Goal: Download file/media

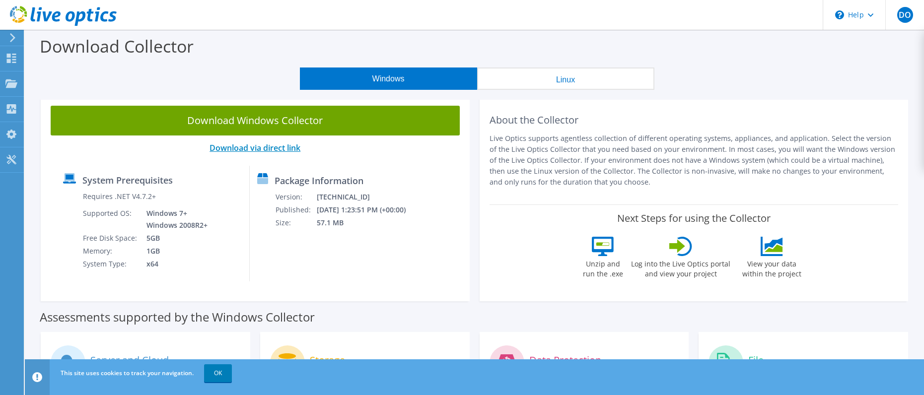
click at [272, 148] on link "Download via direct link" at bounding box center [255, 147] width 91 height 11
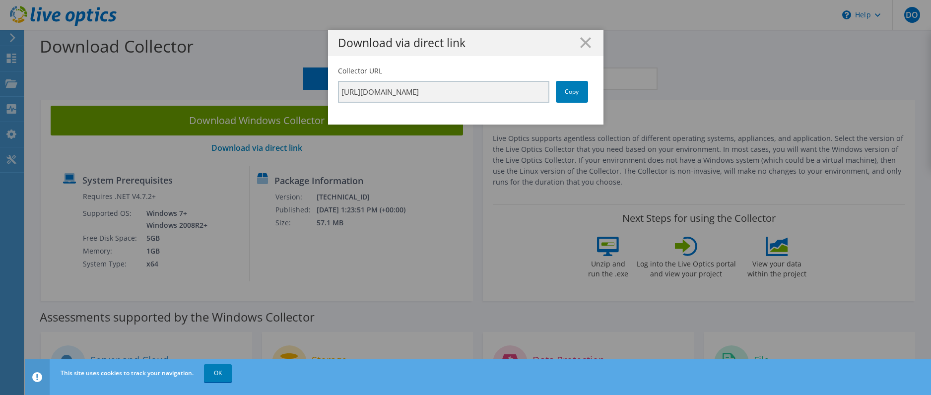
click at [214, 373] on div "Download via direct link Collector URL [URL][DOMAIN_NAME] Copy" at bounding box center [465, 197] width 931 height 395
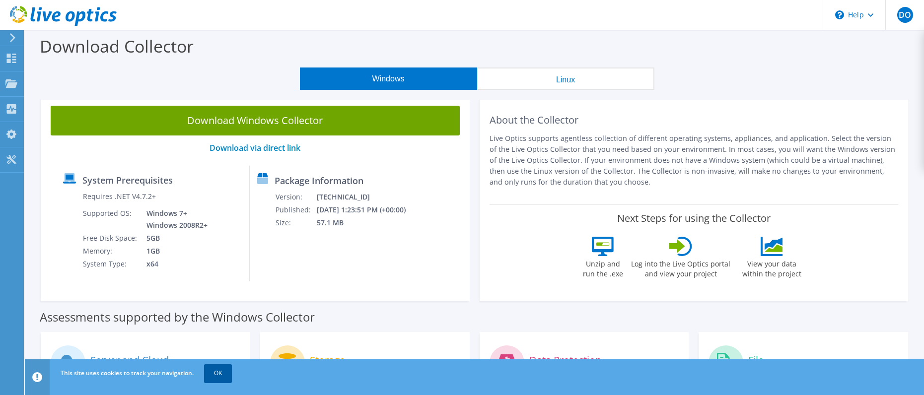
click at [218, 371] on link "OK" at bounding box center [218, 373] width 28 height 18
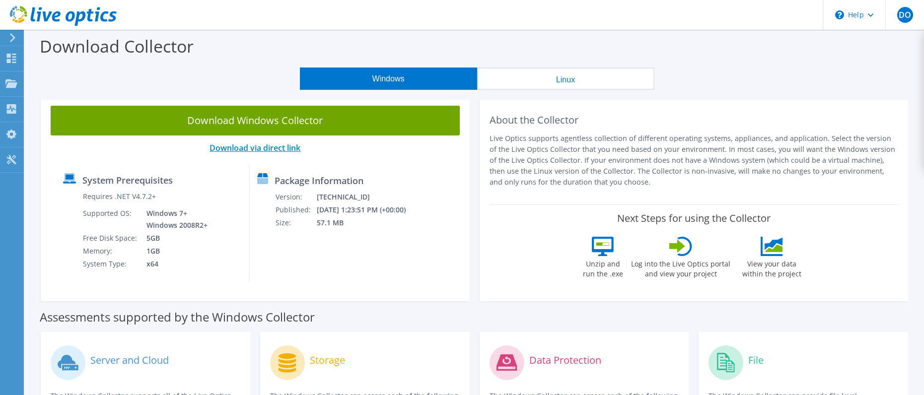
click at [269, 145] on link "Download via direct link" at bounding box center [255, 147] width 91 height 11
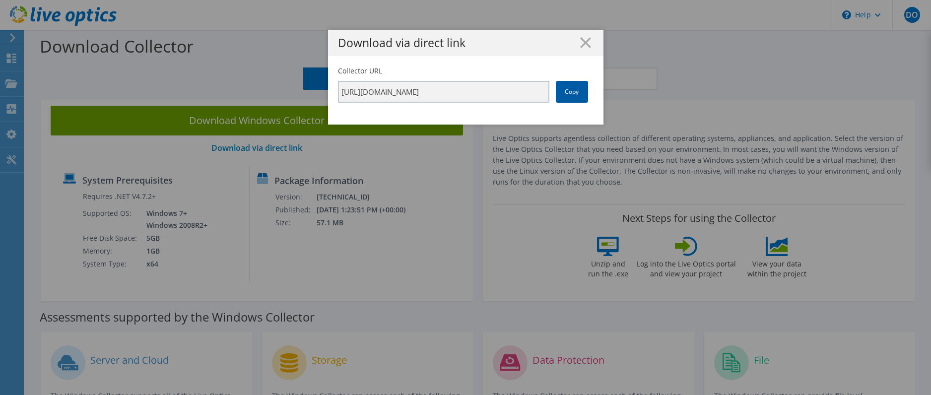
click at [573, 93] on link "Copy" at bounding box center [572, 92] width 32 height 22
drag, startPoint x: 573, startPoint y: 93, endPoint x: 681, endPoint y: 54, distance: 114.7
click at [681, 54] on div "Download via direct link Collector URL [URL][DOMAIN_NAME] Copy" at bounding box center [465, 198] width 931 height 336
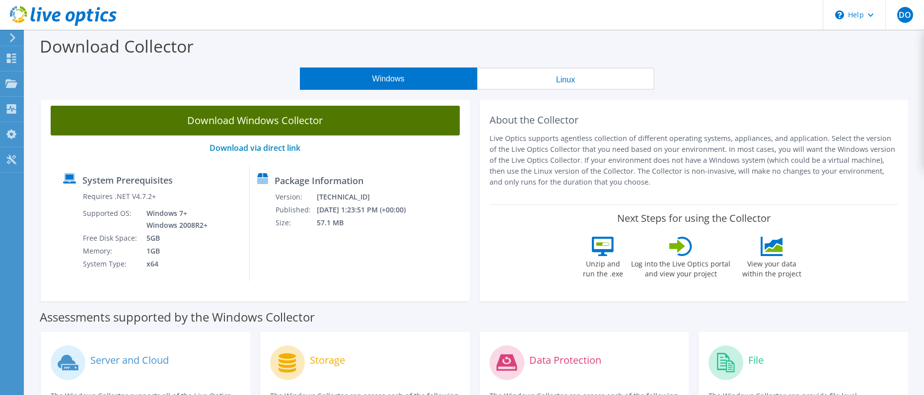
click at [366, 120] on link "Download Windows Collector" at bounding box center [255, 121] width 409 height 30
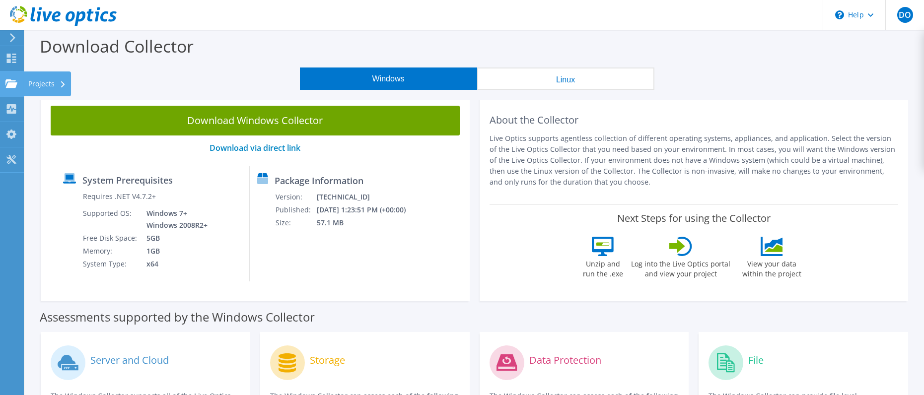
click at [12, 86] on use at bounding box center [11, 83] width 12 height 8
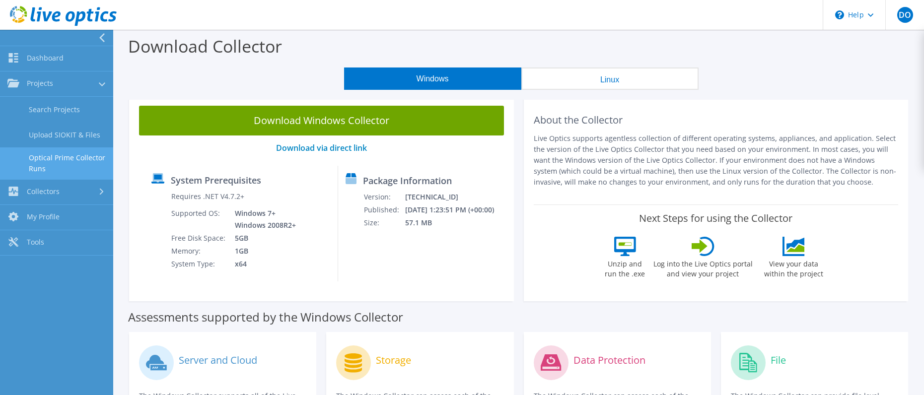
click at [65, 160] on link "Optical Prime Collector Runs" at bounding box center [56, 163] width 113 height 32
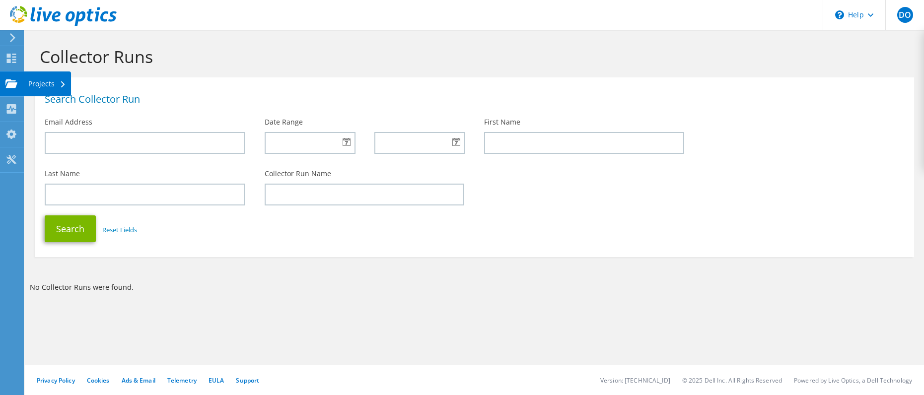
click at [12, 85] on use at bounding box center [11, 83] width 12 height 8
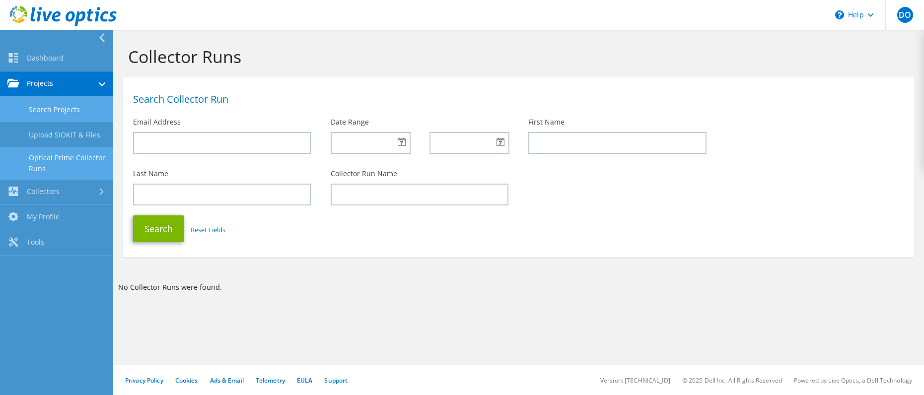
click at [59, 106] on link "Search Projects" at bounding box center [56, 109] width 113 height 25
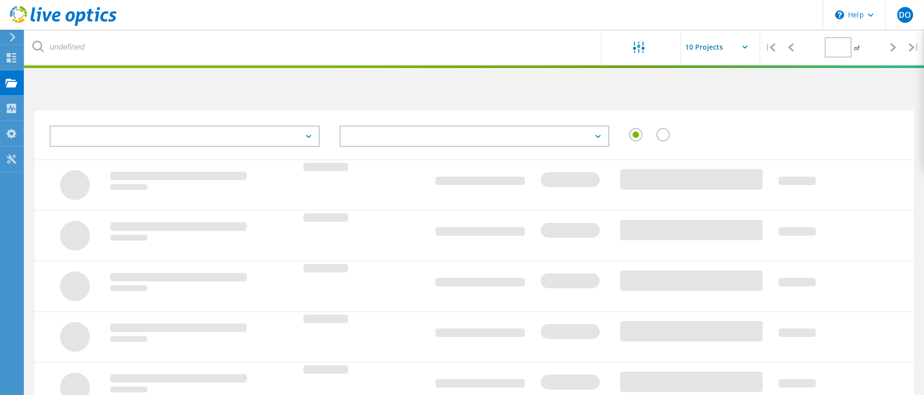
type input "1"
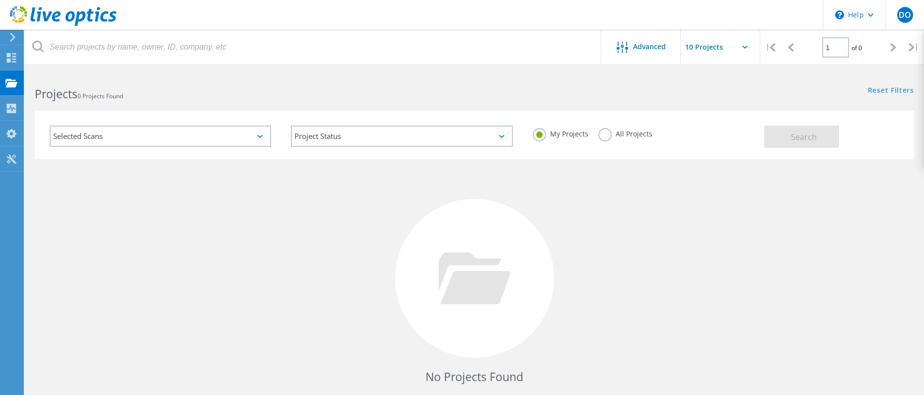
click at [15, 39] on icon at bounding box center [12, 37] width 7 height 9
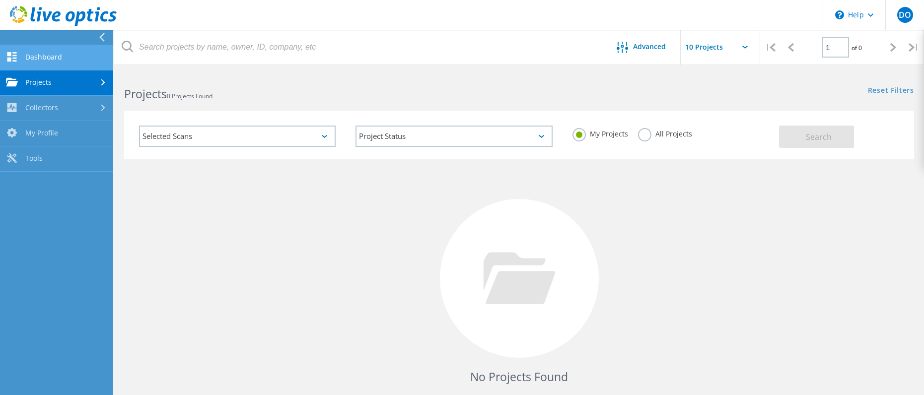
click at [38, 58] on link "Dashboard" at bounding box center [56, 57] width 113 height 25
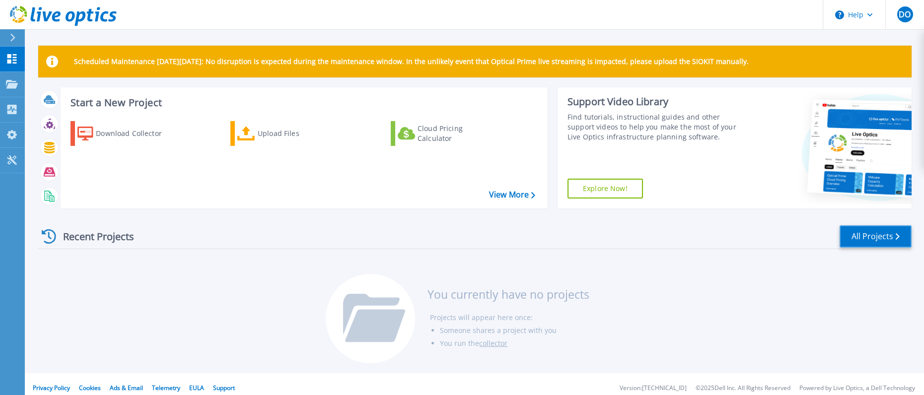
click at [863, 239] on link "All Projects" at bounding box center [876, 236] width 72 height 22
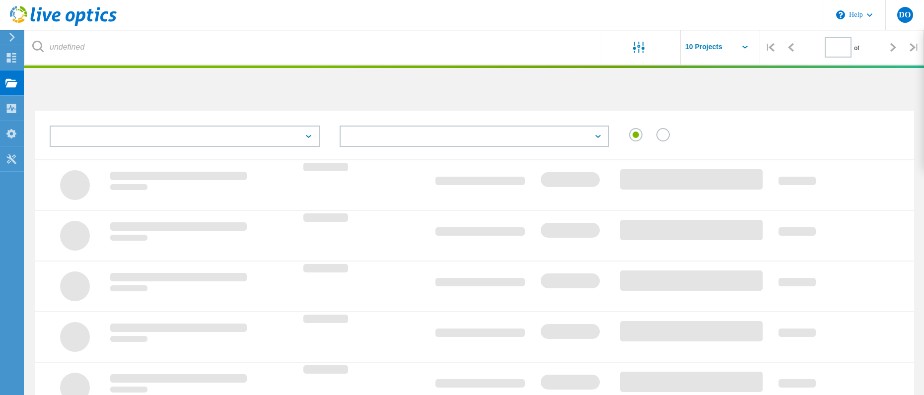
type input "1"
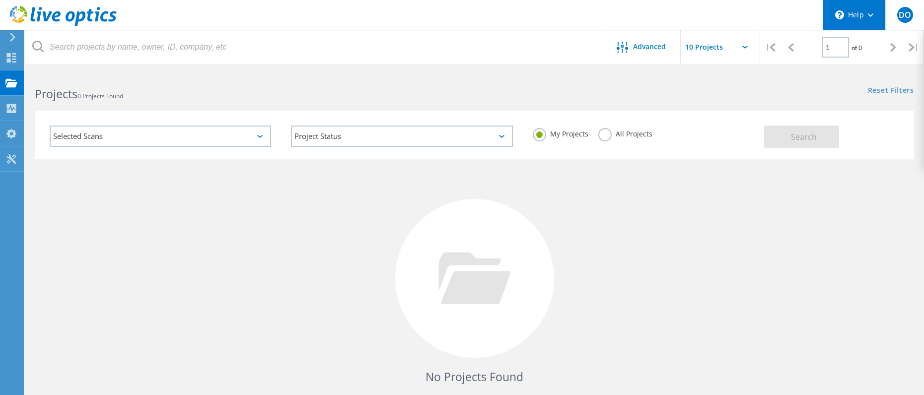
click at [872, 15] on use at bounding box center [870, 14] width 5 height 3
click at [899, 17] on span "DO" at bounding box center [905, 15] width 12 height 8
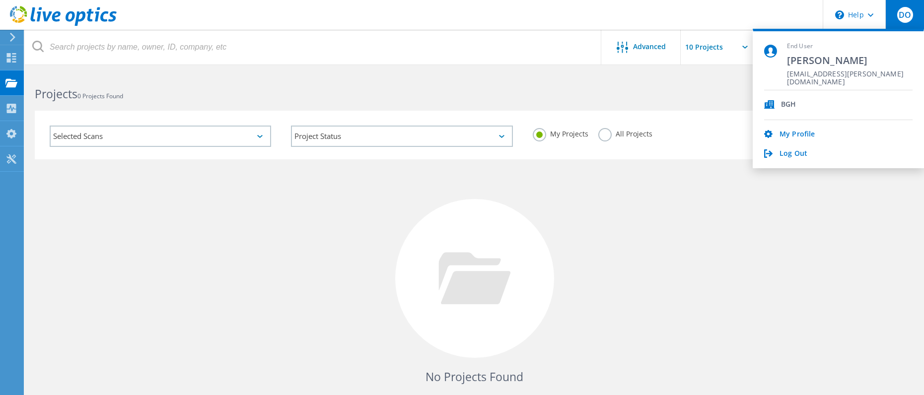
click at [899, 17] on span "DO" at bounding box center [905, 15] width 12 height 8
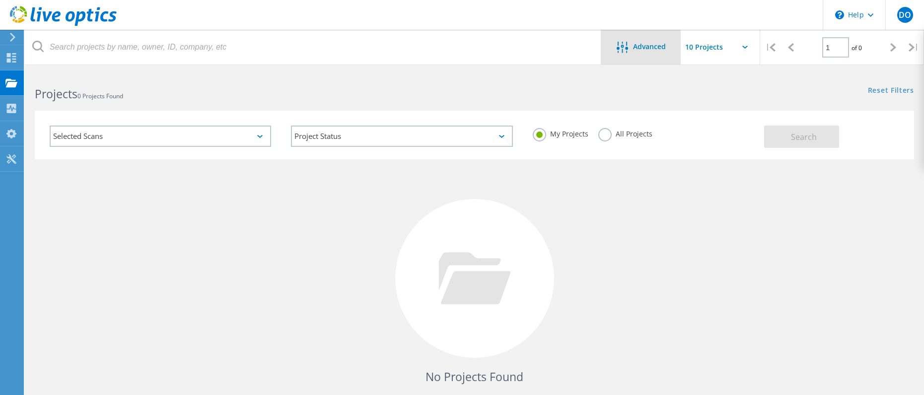
click at [665, 45] on span "Advanced" at bounding box center [649, 46] width 33 height 7
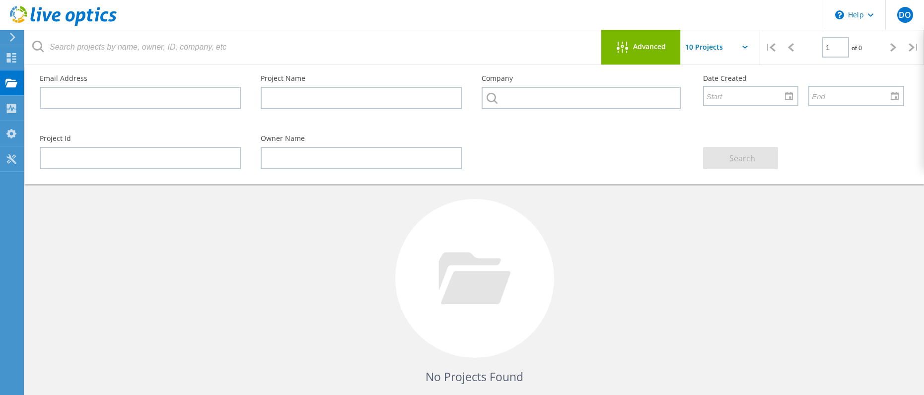
click at [665, 45] on span "Advanced" at bounding box center [649, 46] width 33 height 7
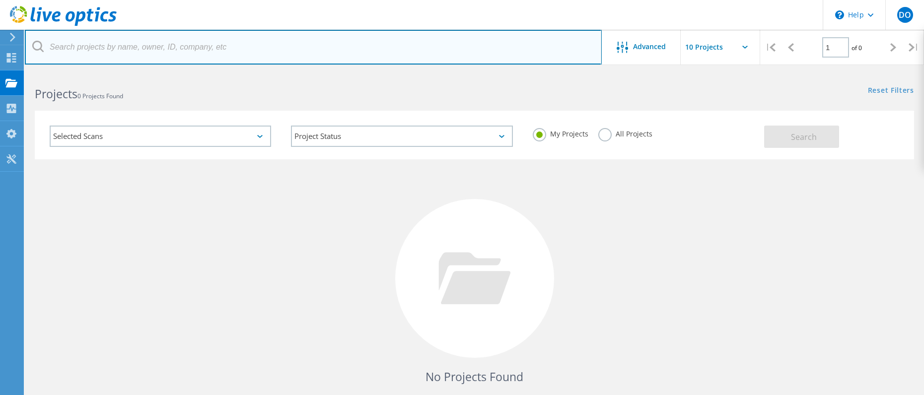
click at [208, 55] on input "text" at bounding box center [313, 47] width 577 height 35
